Goal: Task Accomplishment & Management: Manage account settings

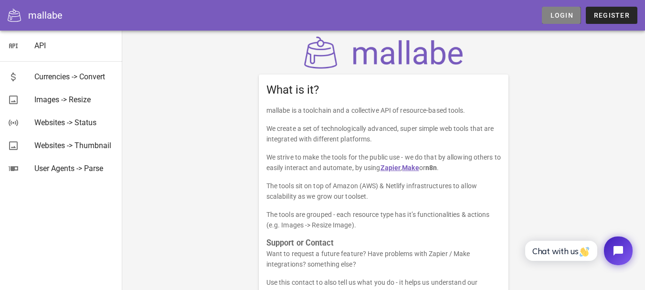
click at [562, 12] on span "Login" at bounding box center [561, 15] width 23 height 8
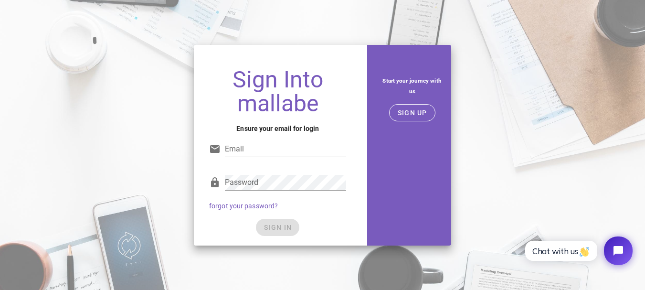
type input "[EMAIL_ADDRESS][DOMAIN_NAME]"
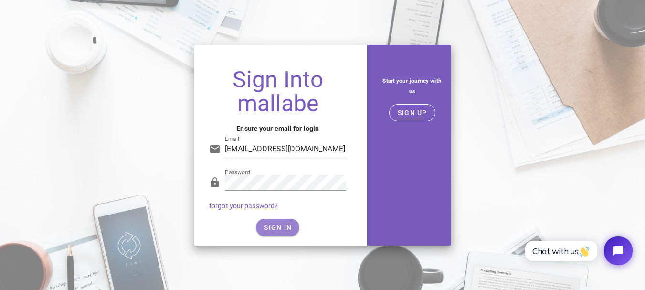
click at [284, 227] on span "SIGN IN" at bounding box center [278, 228] width 28 height 8
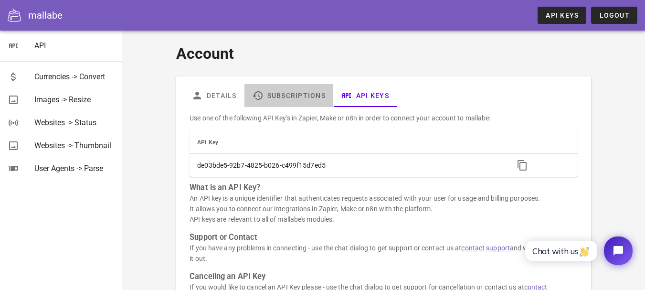
click at [300, 96] on link "Subscriptions" at bounding box center [289, 95] width 89 height 23
